Goal: Task Accomplishment & Management: Use online tool/utility

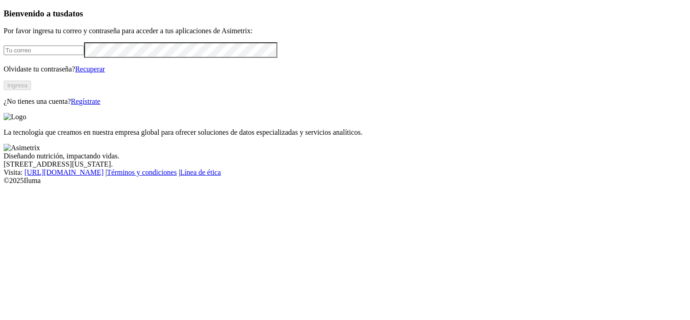
type input "maria.rojas@finca.co"
click at [31, 90] on button "Ingresa" at bounding box center [17, 86] width 27 height 10
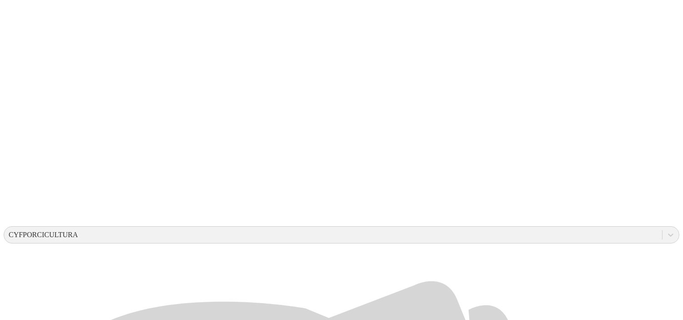
scroll to position [155, 0]
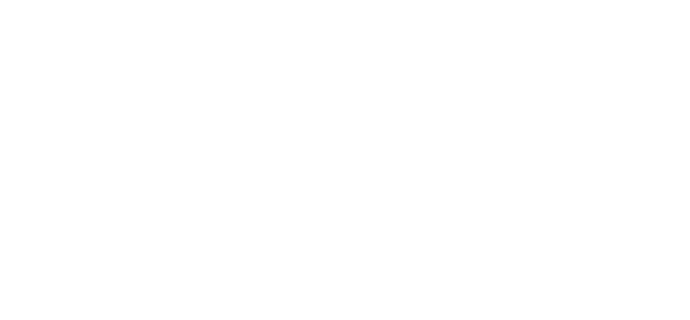
type input "AGOSTO 2025"
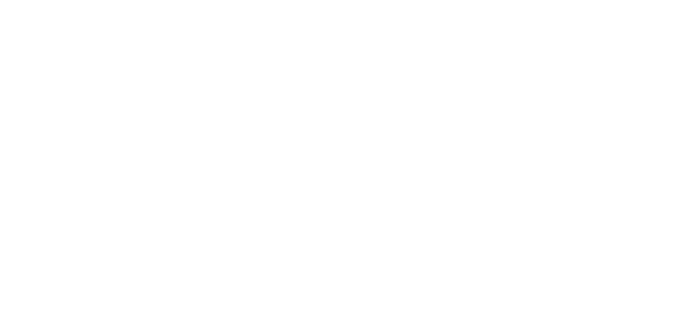
type input "AGOSTO 2025"
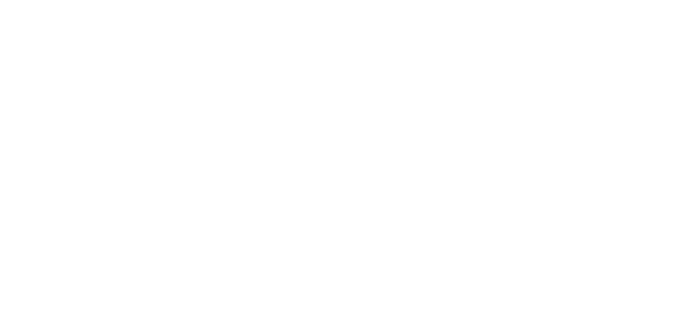
type input "AGOSTO 2025"
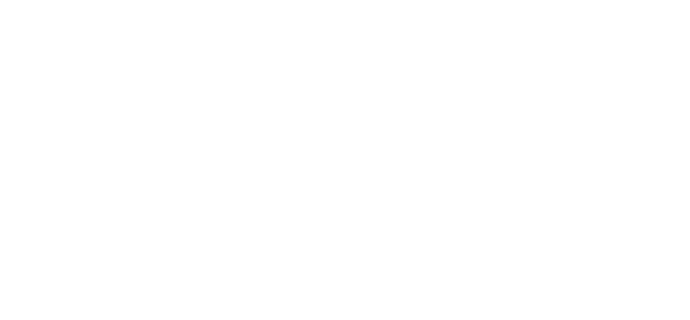
type input "AGOSTO 2025"
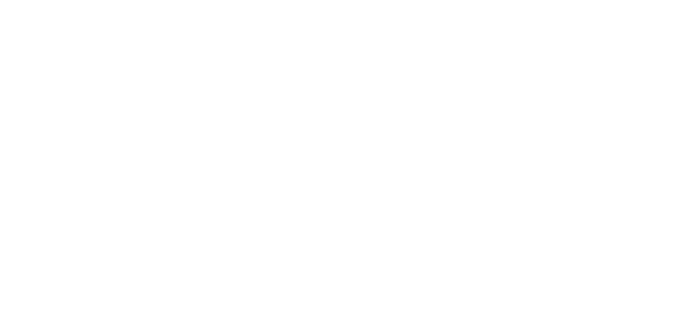
type input "AGOSTO 2025"
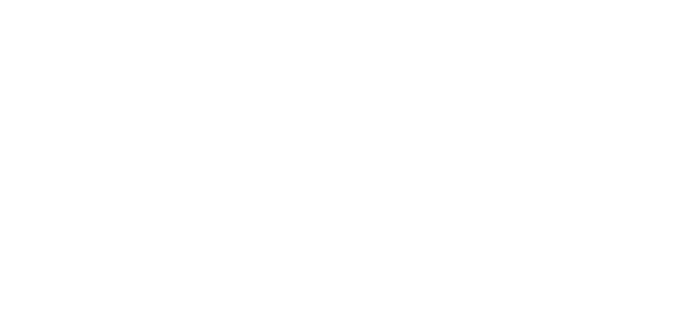
type input "AGOSTO 2025"
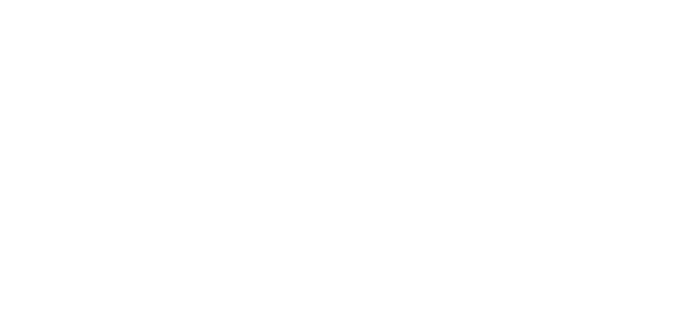
type input "AGOSTO 2025"
